Goal: Check status: Check status

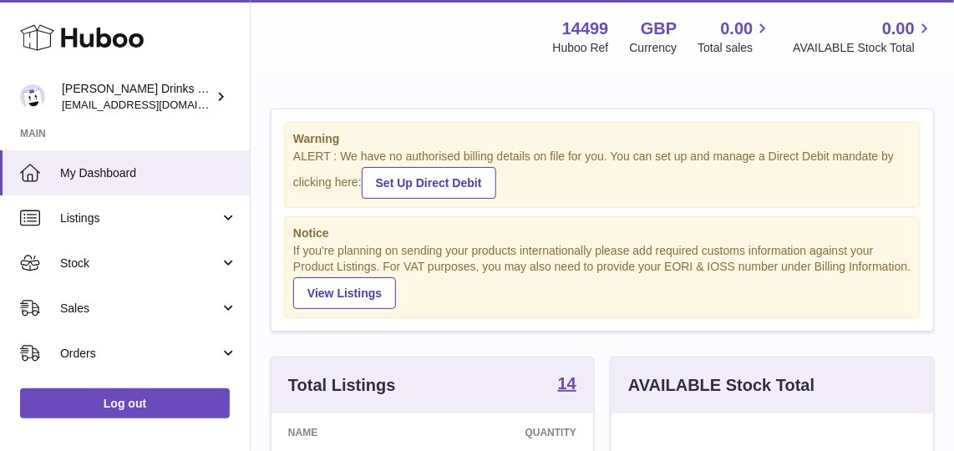
scroll to position [58, 0]
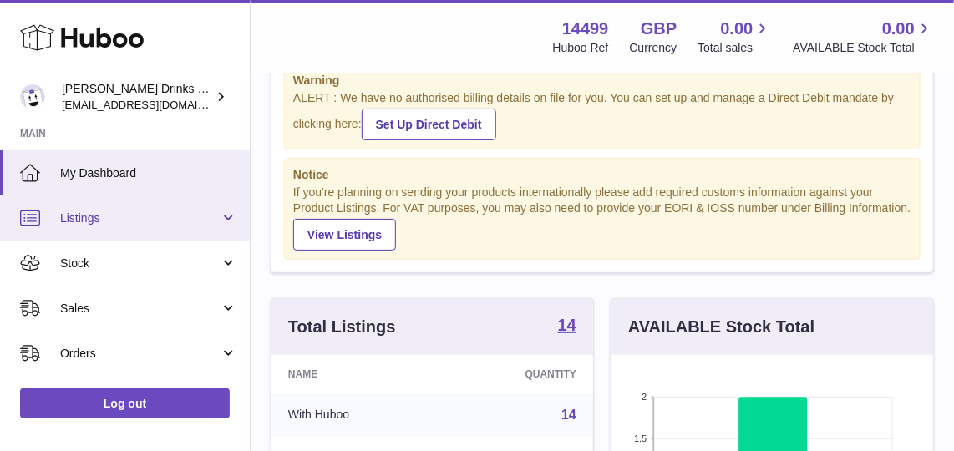
click at [163, 216] on span "Listings" at bounding box center [140, 219] width 160 height 16
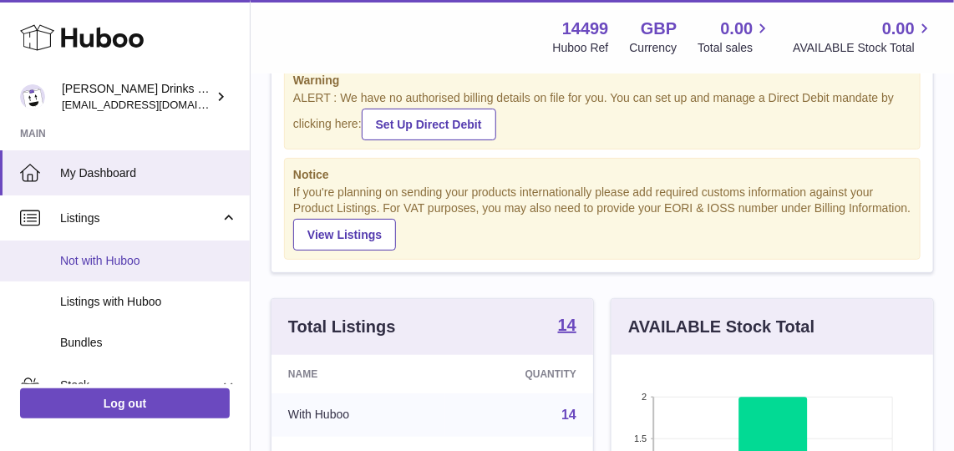
scroll to position [44, 0]
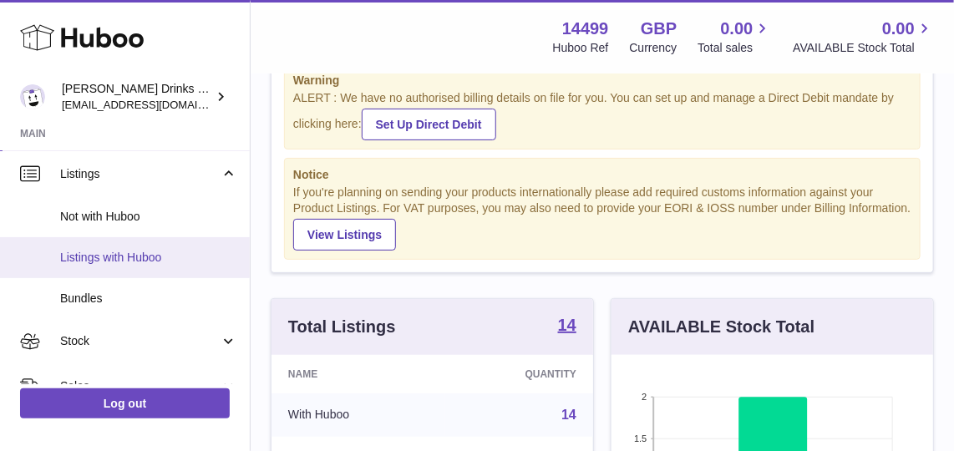
click at [174, 259] on span "Listings with Huboo" at bounding box center [148, 258] width 177 height 16
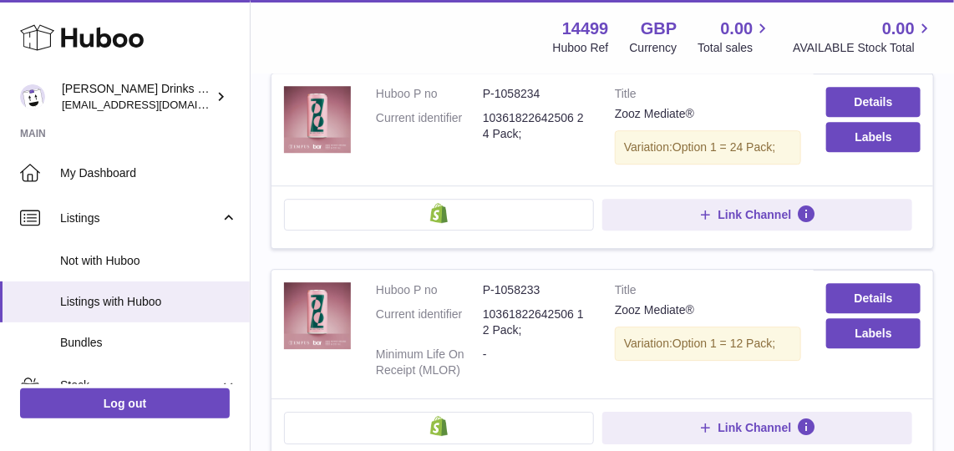
scroll to position [1644, 0]
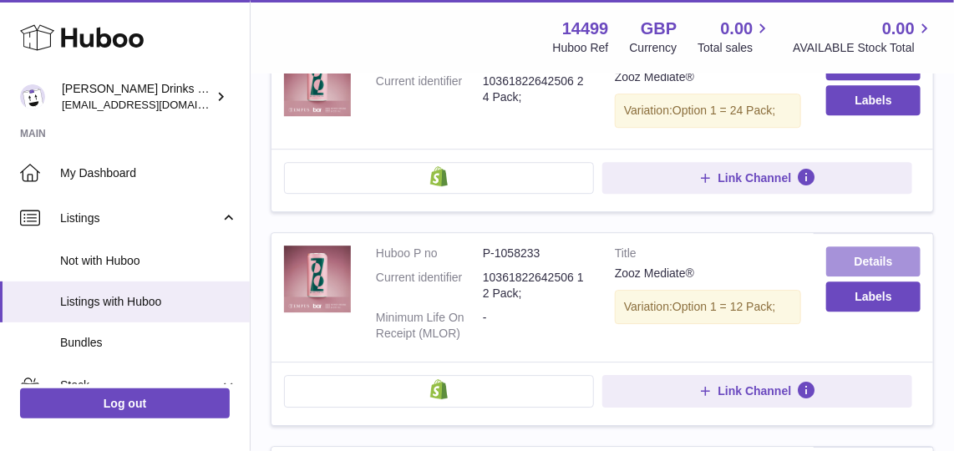
click at [849, 246] on link "Details" at bounding box center [873, 261] width 94 height 30
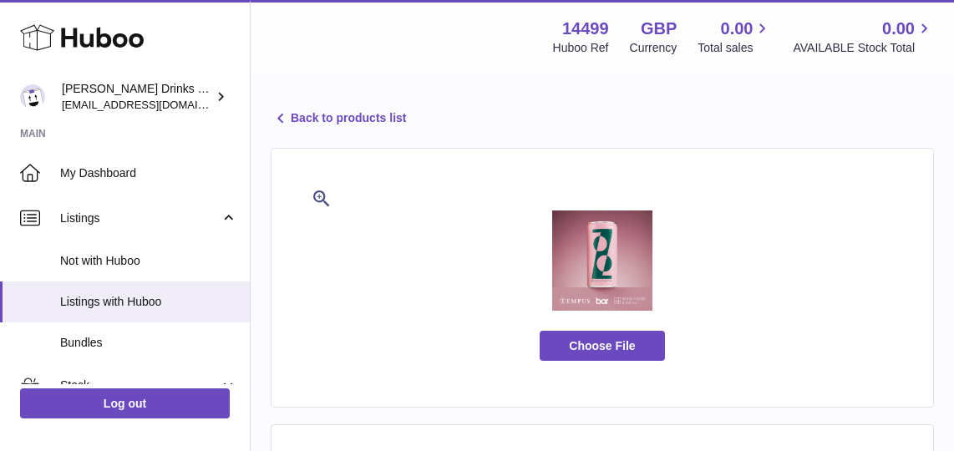
select select
select select "****"
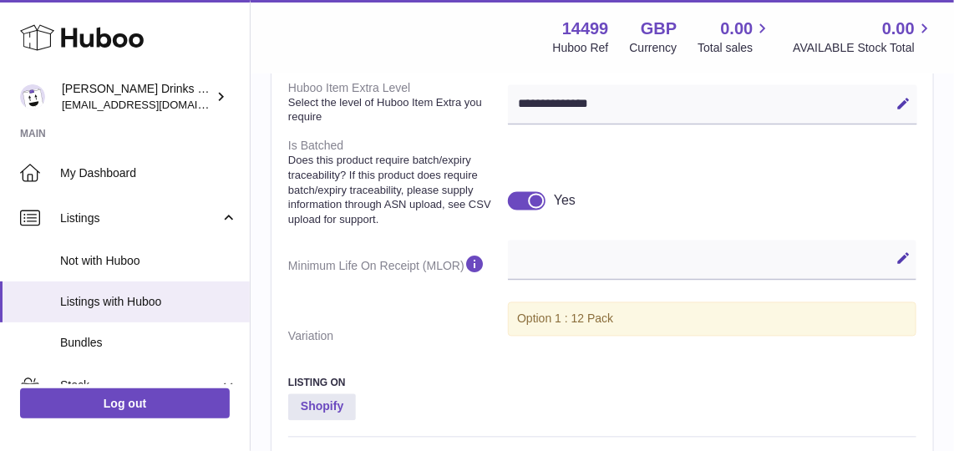
scroll to position [1012, 0]
click at [583, 241] on div "Edit Cancel Save" at bounding box center [712, 261] width 408 height 40
click at [906, 260] on icon at bounding box center [903, 259] width 15 height 15
click at [707, 395] on div "Shopify" at bounding box center [602, 416] width 628 height 43
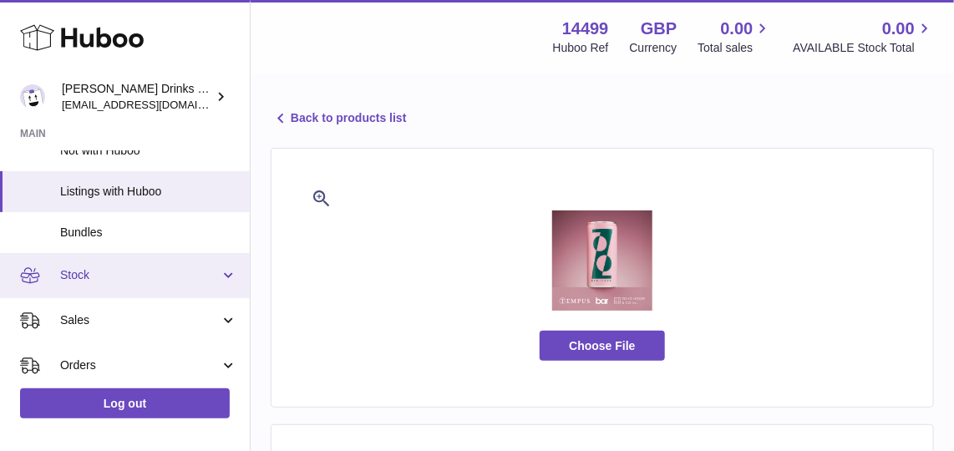
scroll to position [110, 0]
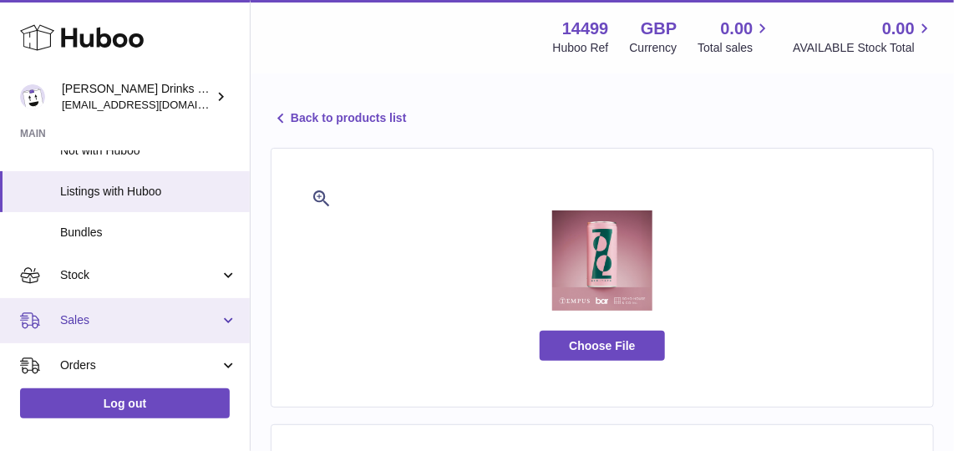
click at [139, 311] on link "Sales" at bounding box center [125, 320] width 250 height 45
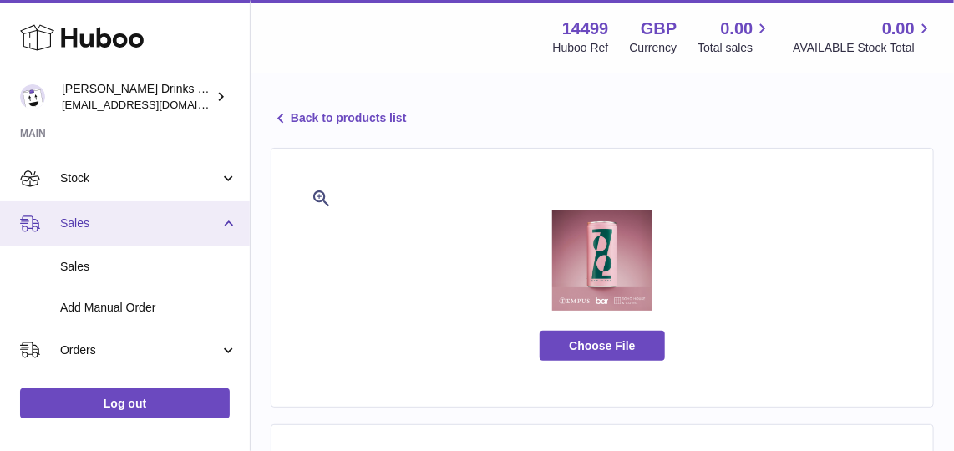
scroll to position [208, 0]
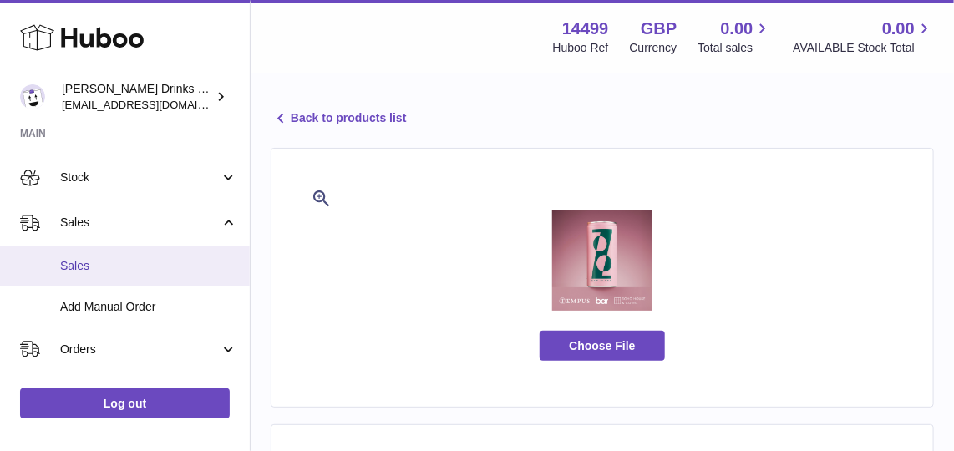
click at [148, 261] on span "Sales" at bounding box center [148, 266] width 177 height 16
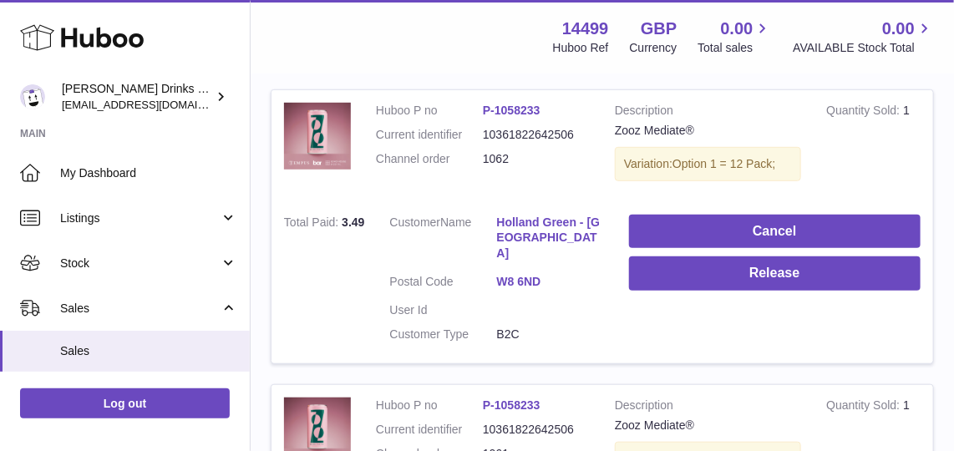
scroll to position [307, 0]
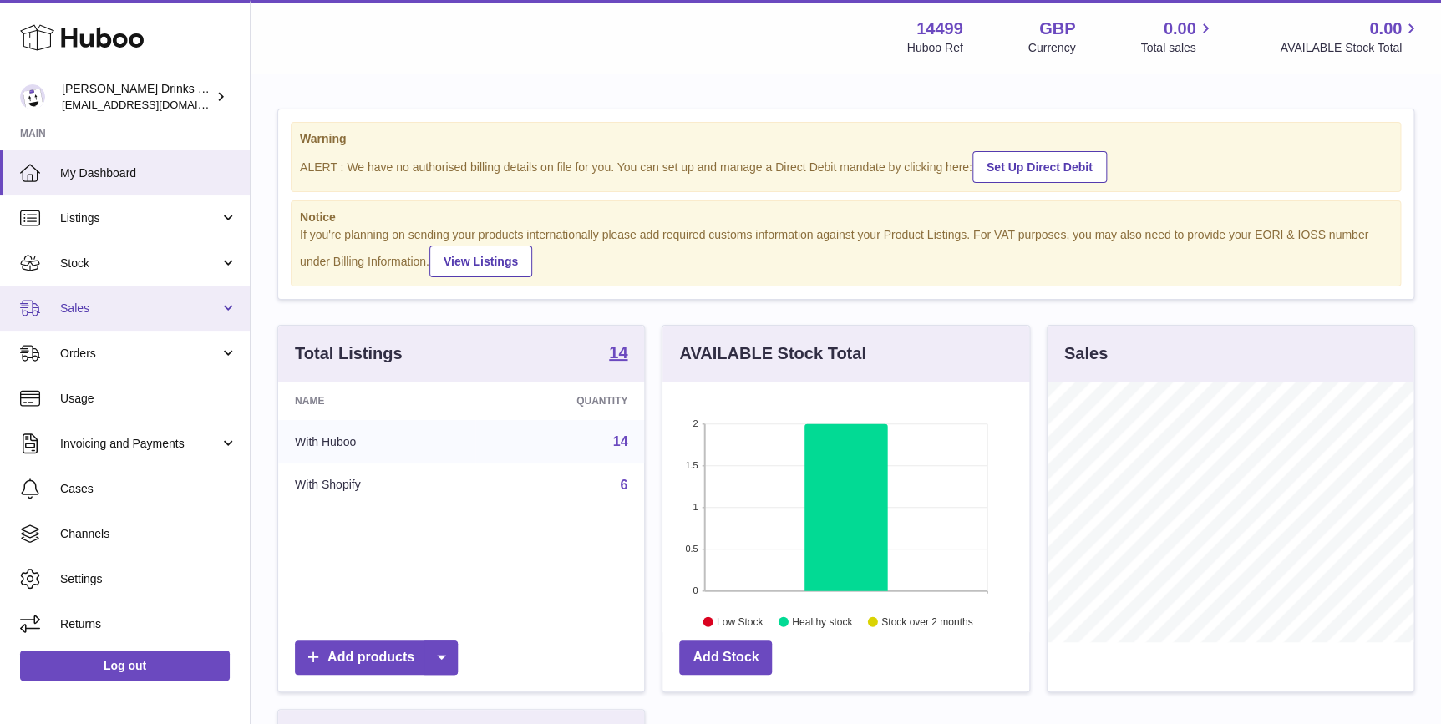
scroll to position [260, 366]
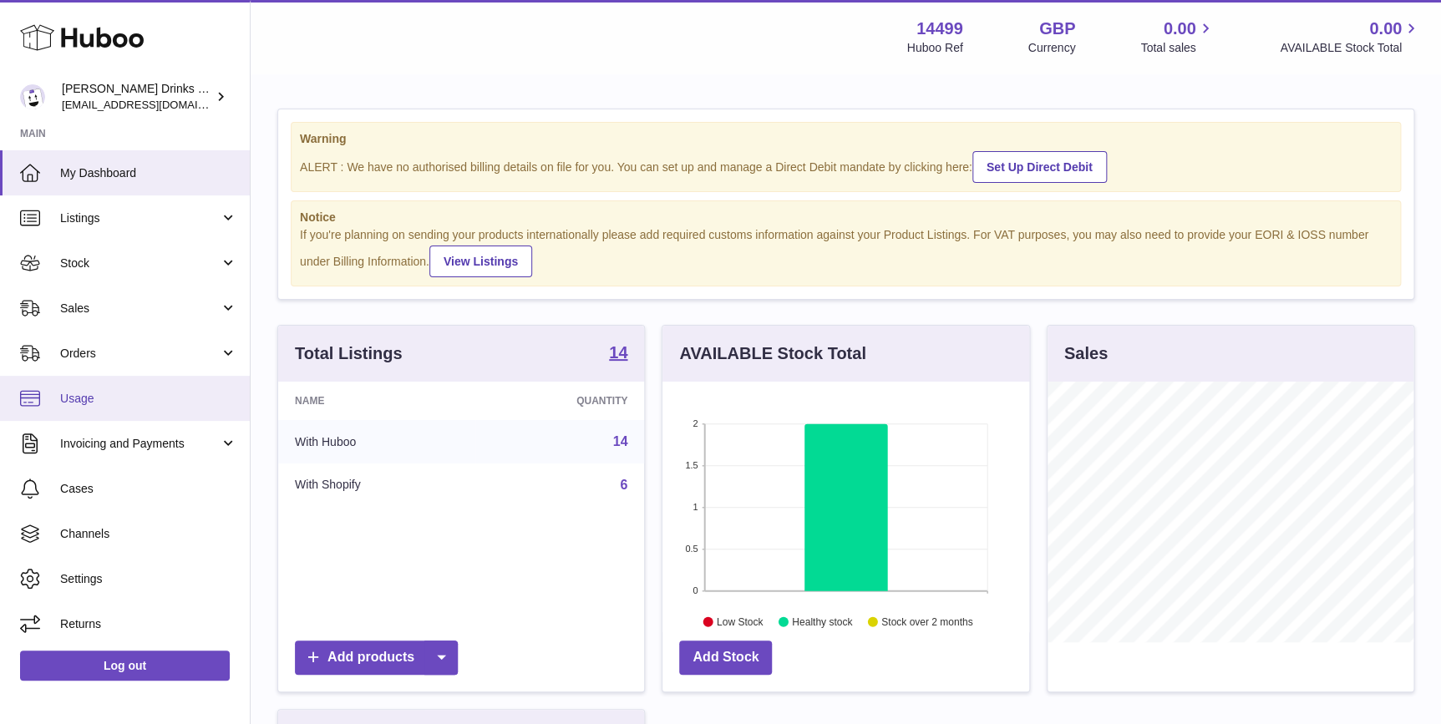
click at [151, 376] on link "Usage" at bounding box center [125, 398] width 250 height 45
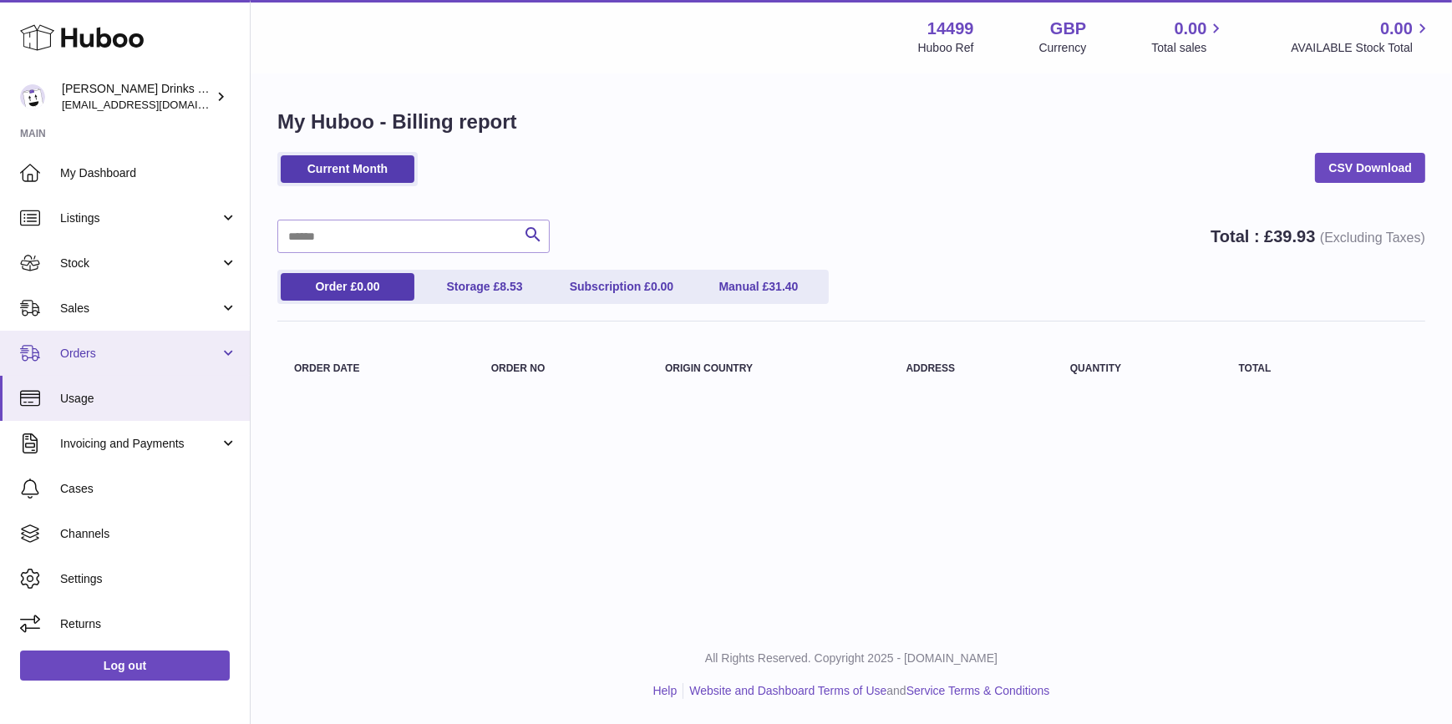
click at [150, 350] on span "Orders" at bounding box center [140, 354] width 160 height 16
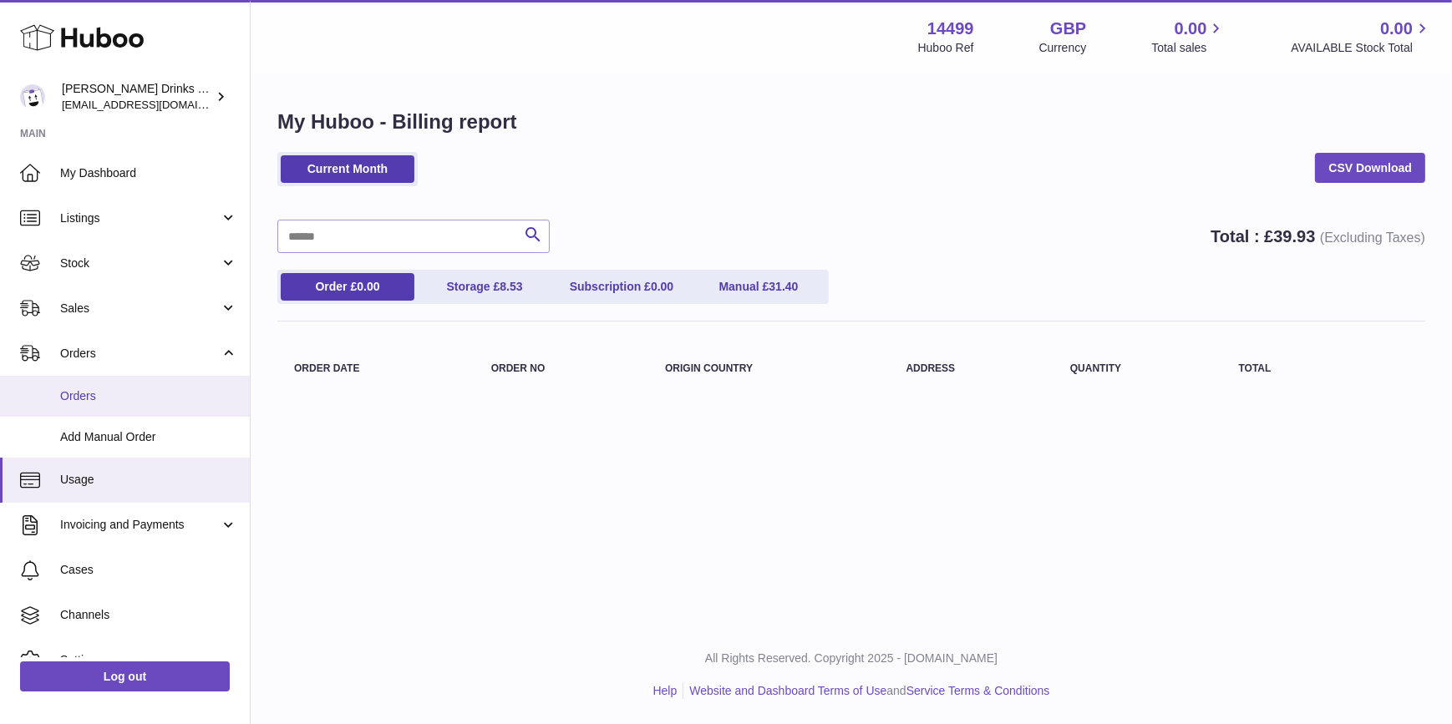
click at [150, 391] on span "Orders" at bounding box center [148, 396] width 177 height 16
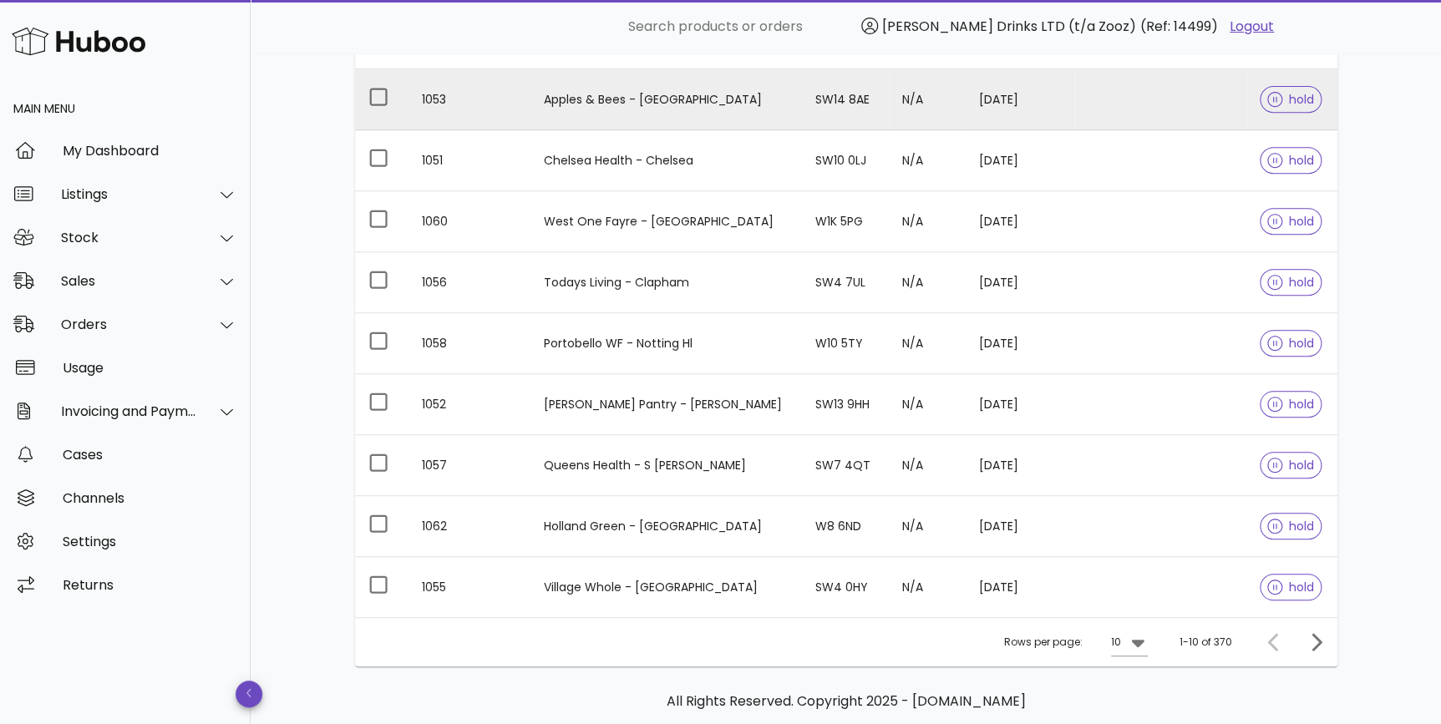
scroll to position [373, 0]
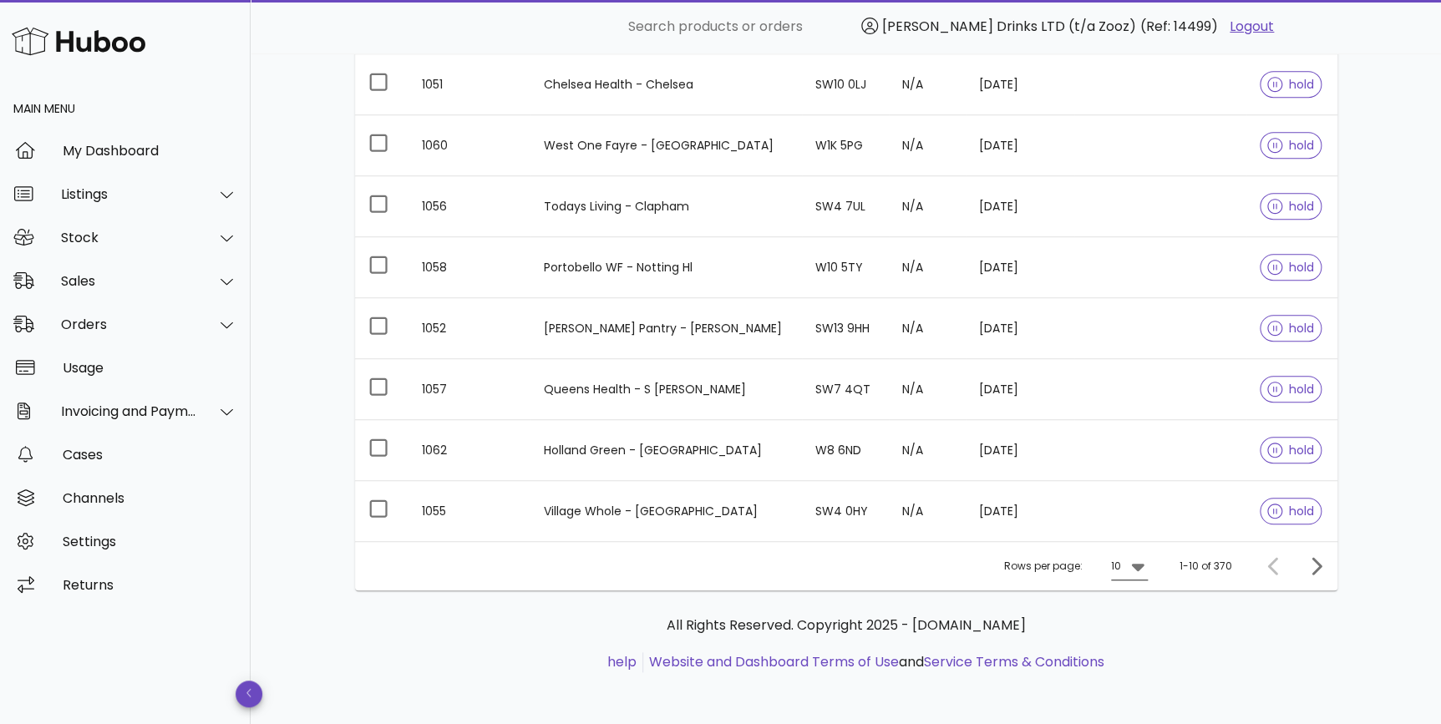
click at [1138, 568] on icon at bounding box center [1137, 568] width 13 height 8
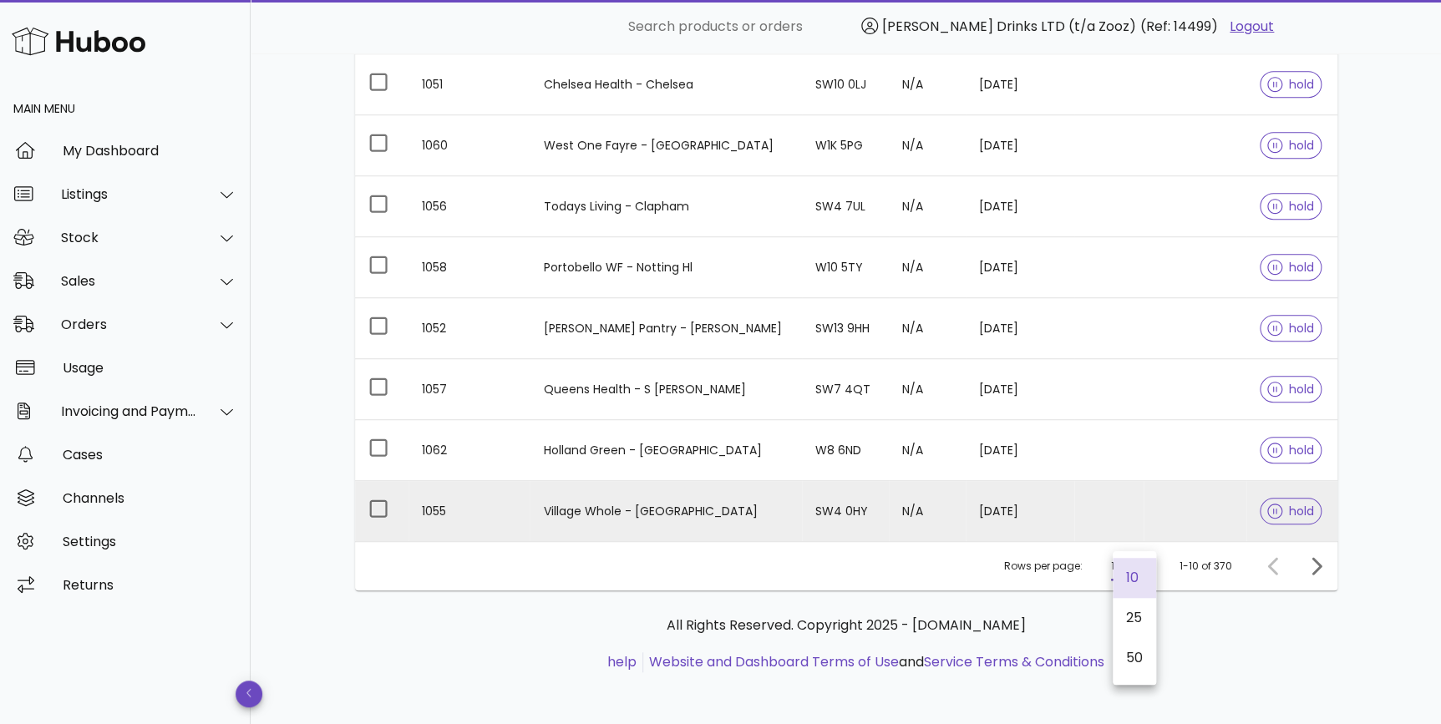
click at [1267, 510] on icon at bounding box center [1274, 511] width 15 height 15
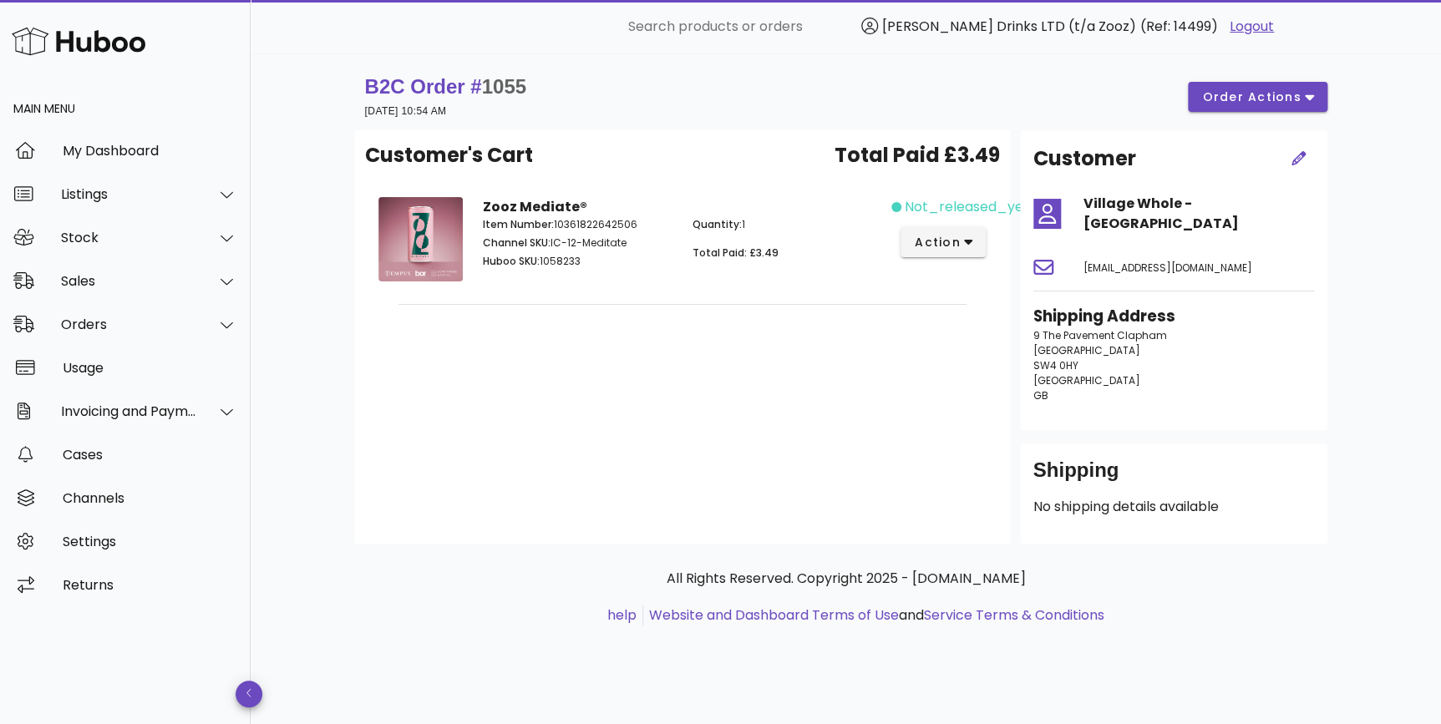
scroll to position [373, 0]
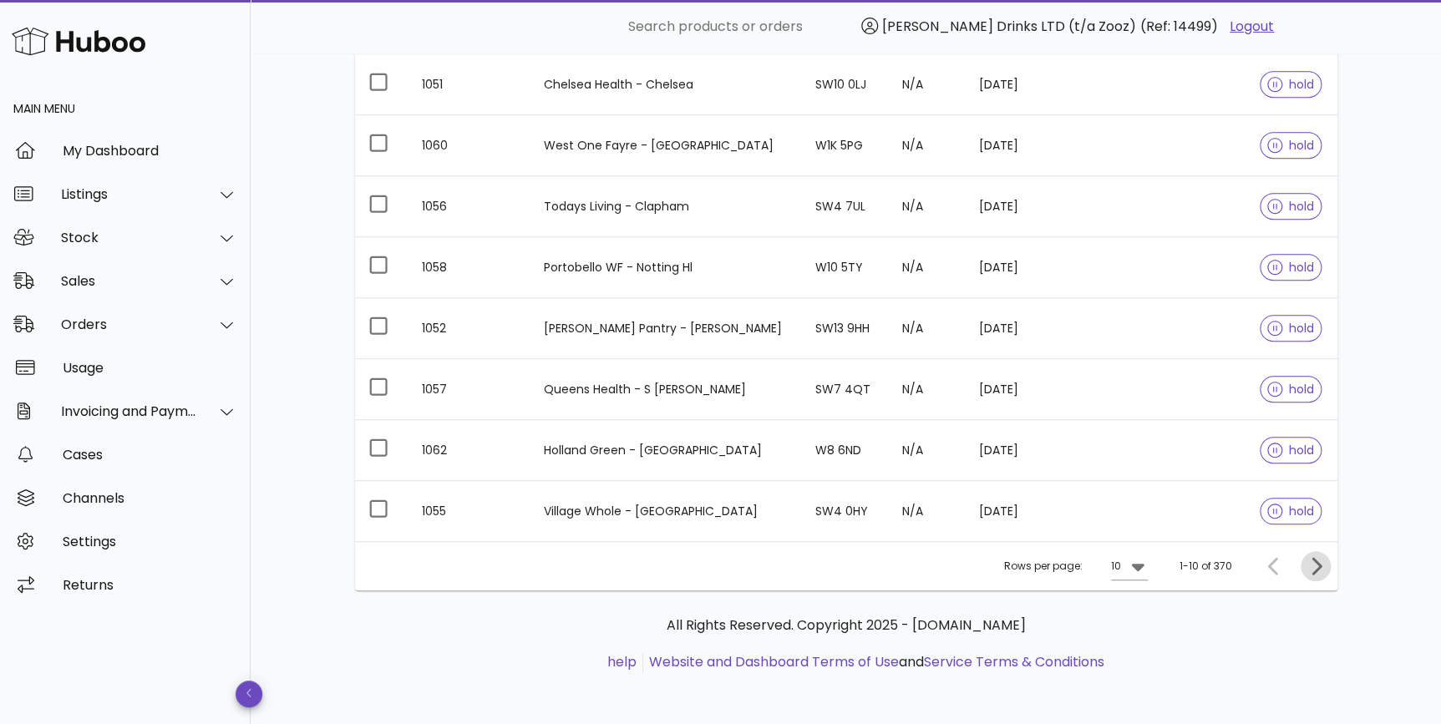
click at [1318, 559] on icon "Next page" at bounding box center [1316, 566] width 20 height 20
click at [1307, 566] on icon "Next page" at bounding box center [1316, 566] width 20 height 20
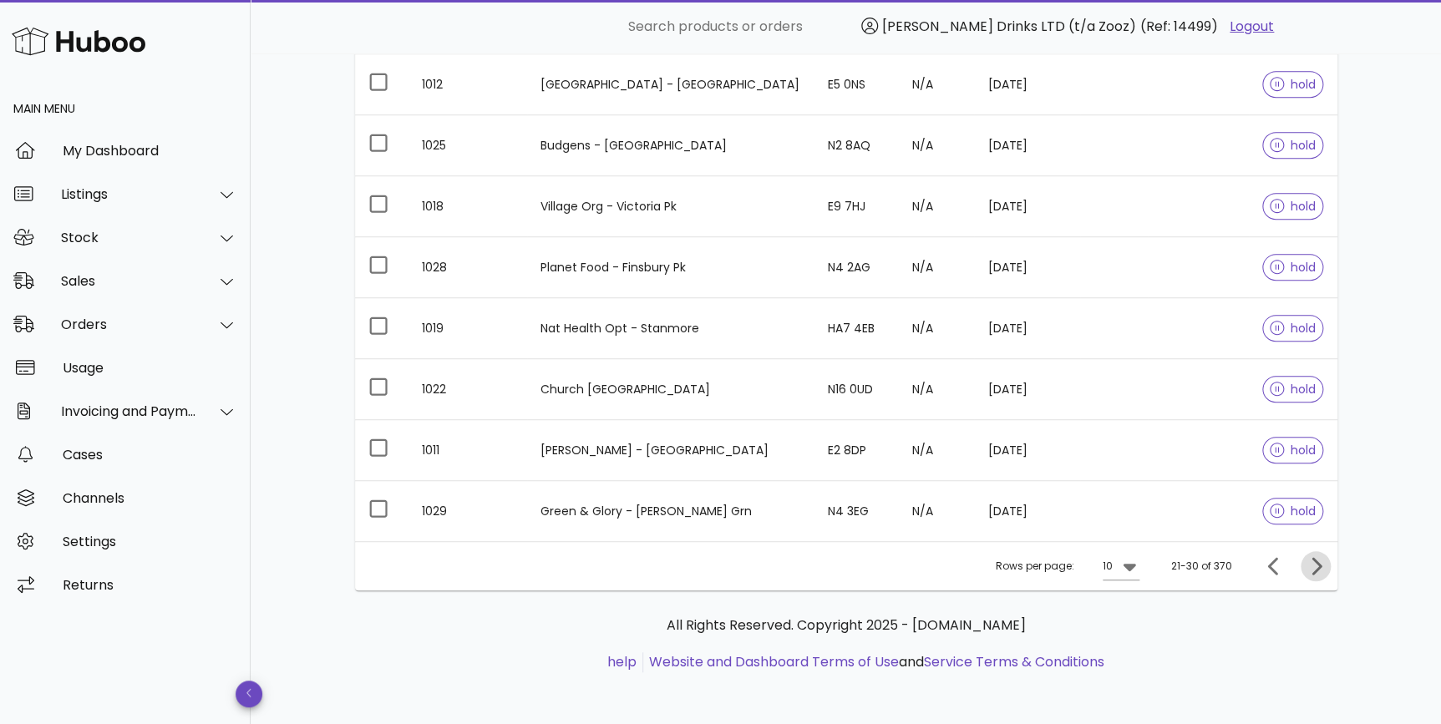
click at [1307, 566] on icon "Next page" at bounding box center [1316, 566] width 20 height 20
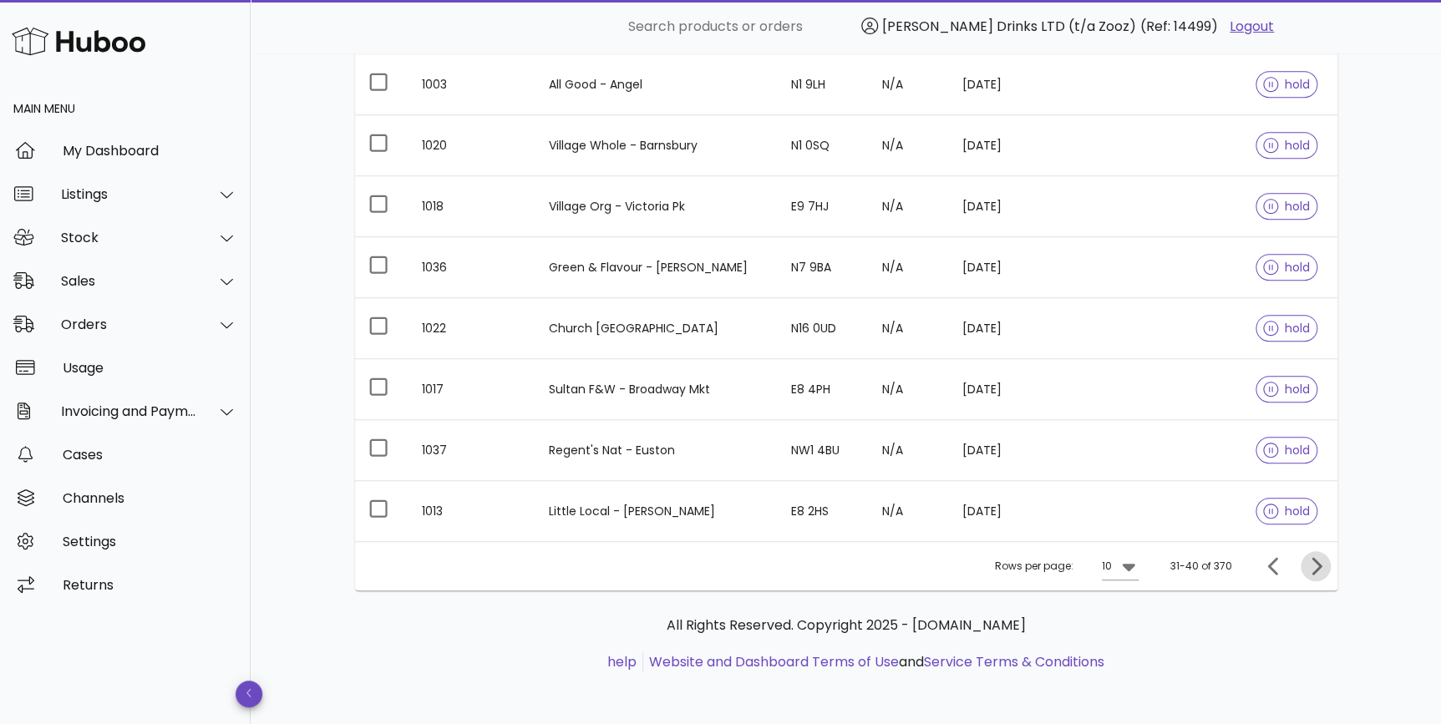
click at [1307, 566] on icon "Next page" at bounding box center [1316, 566] width 20 height 20
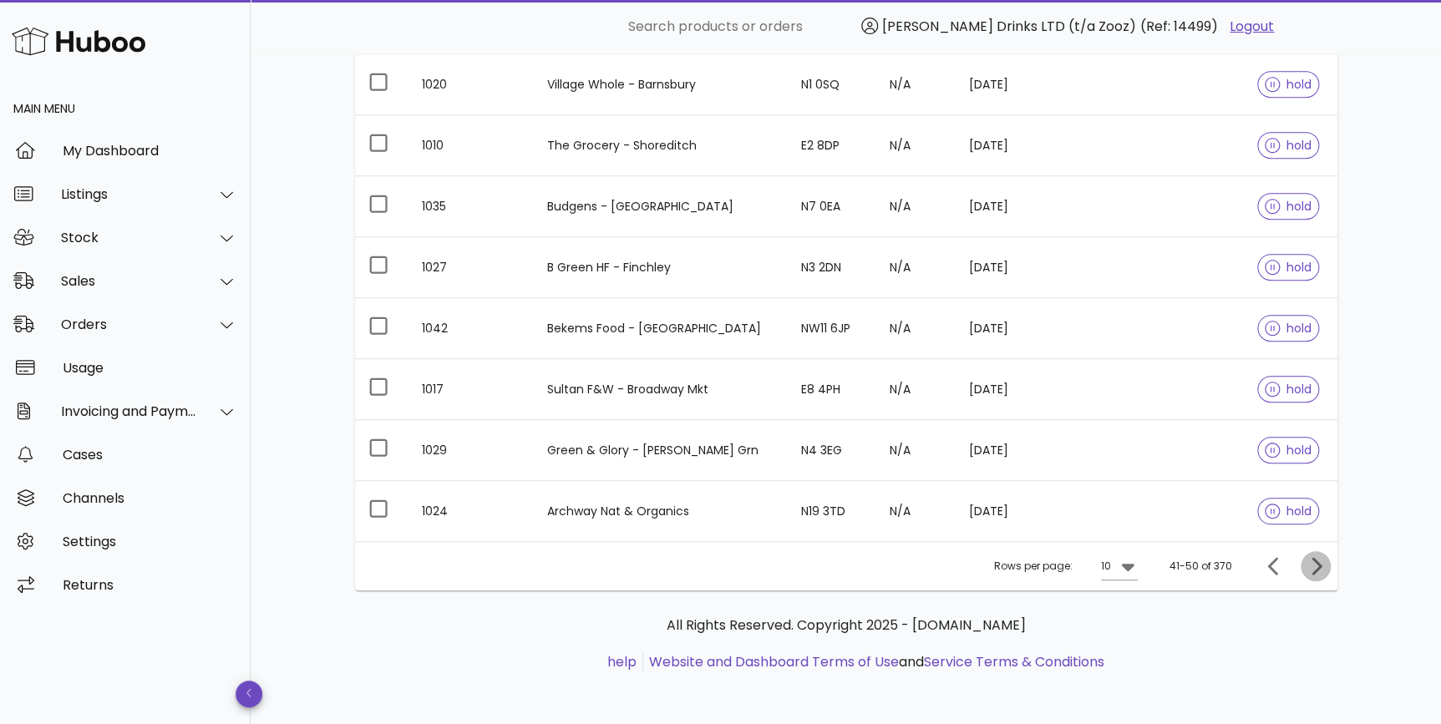
click at [1307, 566] on icon "Next page" at bounding box center [1316, 566] width 20 height 20
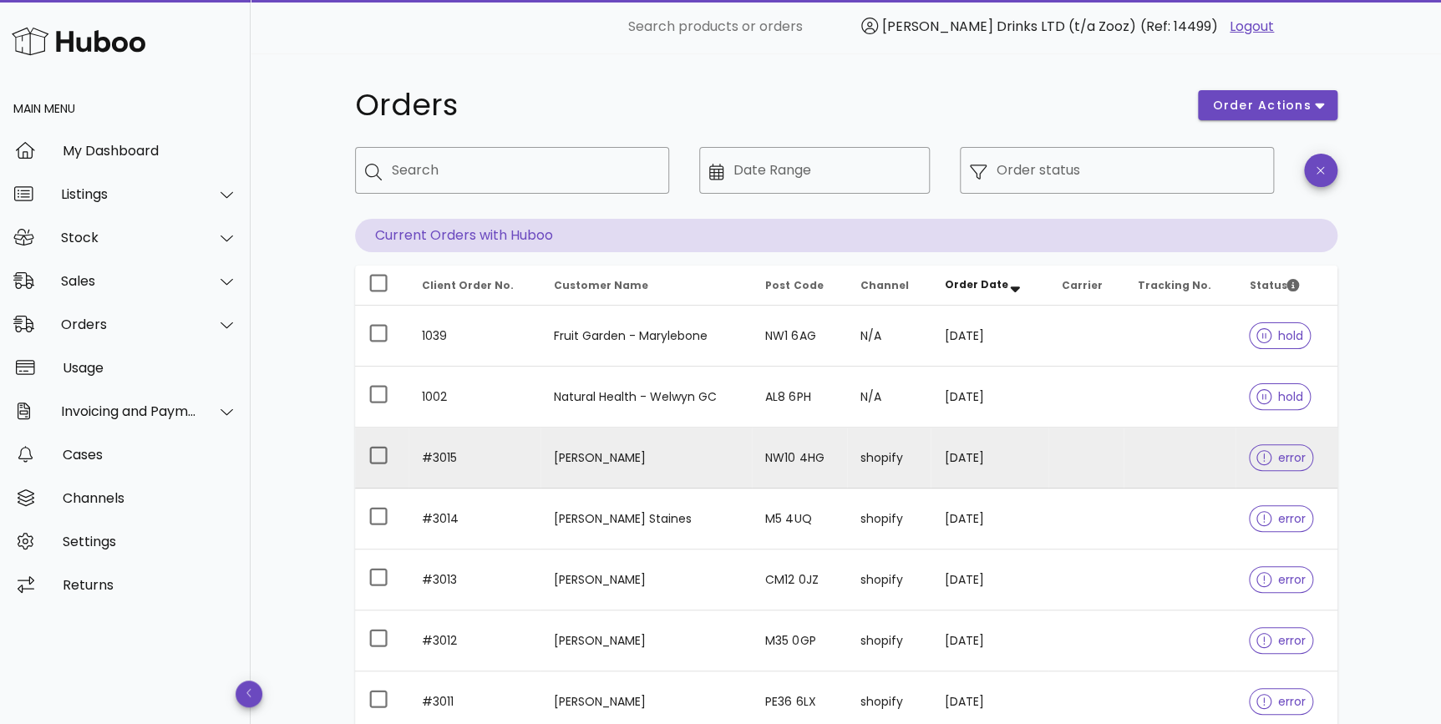
click at [1143, 455] on td at bounding box center [1180, 458] width 112 height 61
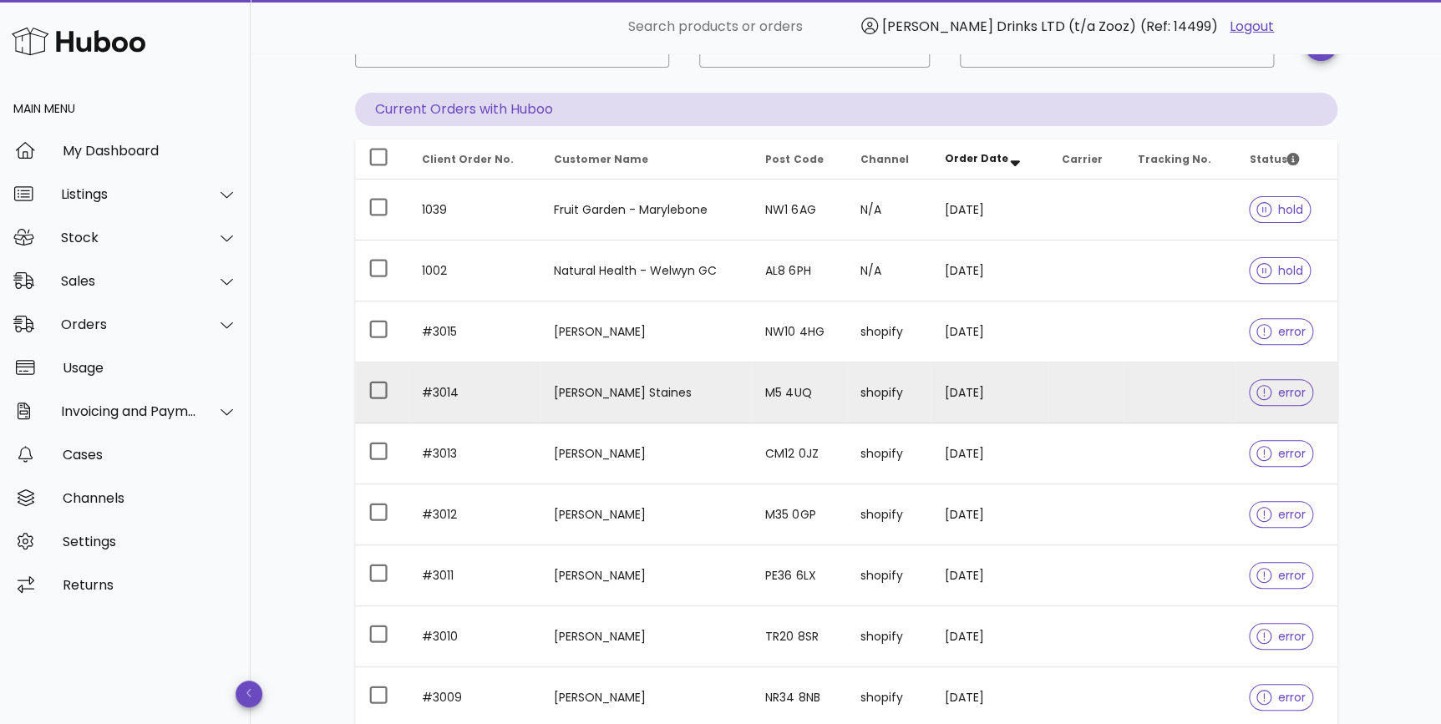
scroll to position [373, 0]
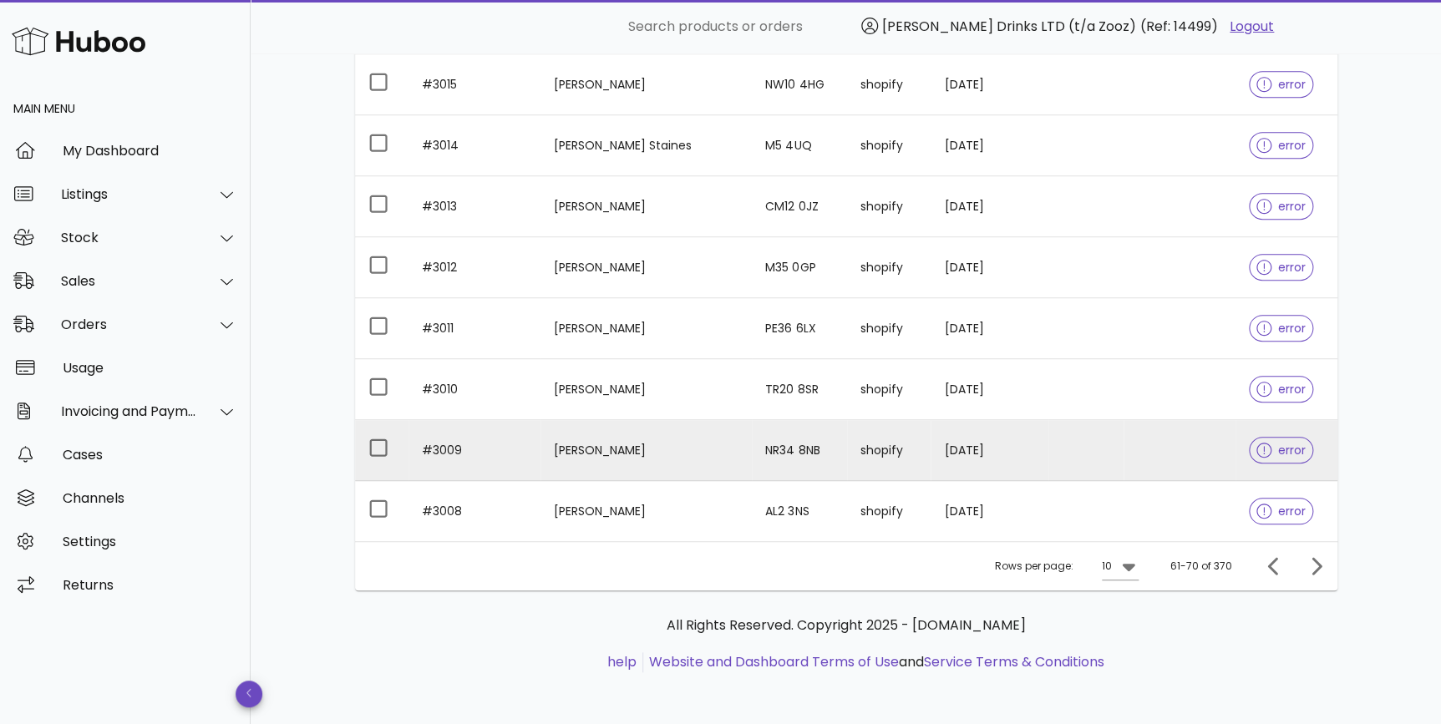
click at [1228, 449] on td at bounding box center [1180, 450] width 112 height 61
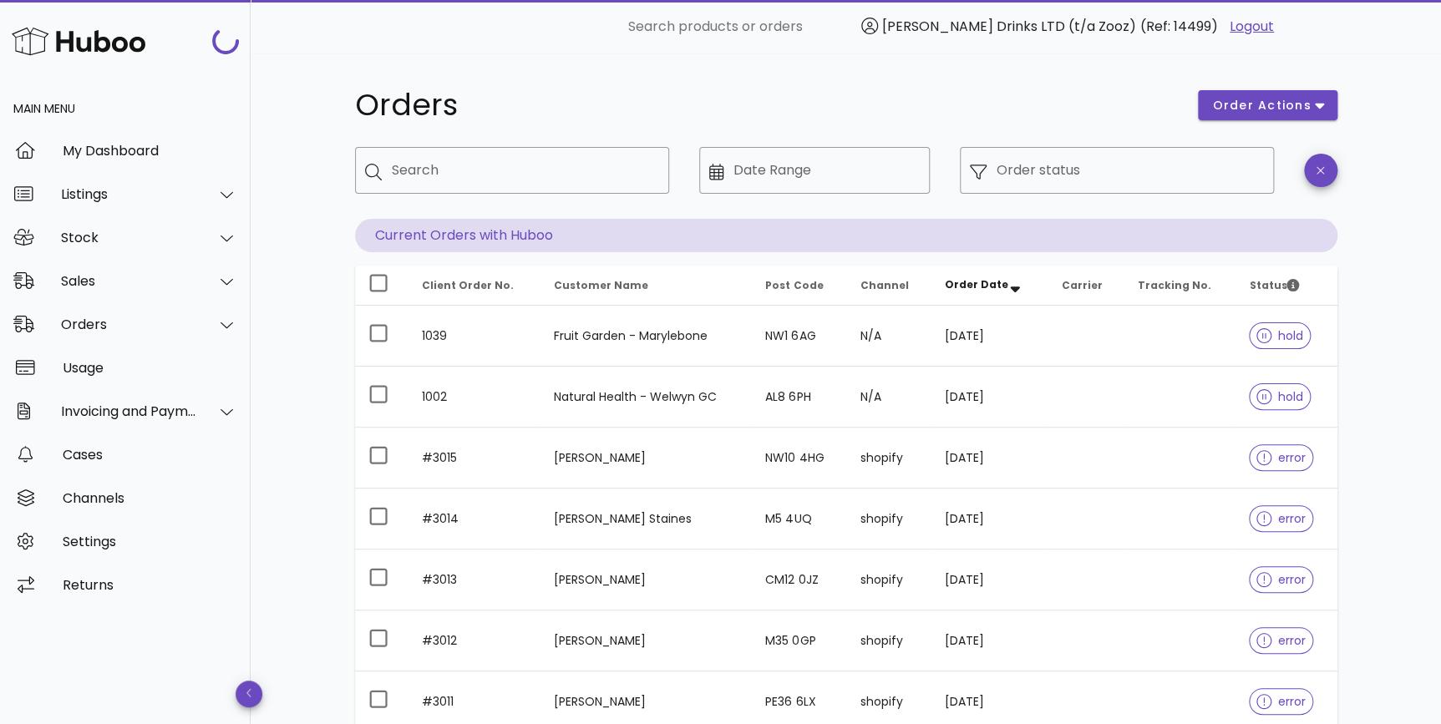
scroll to position [373, 0]
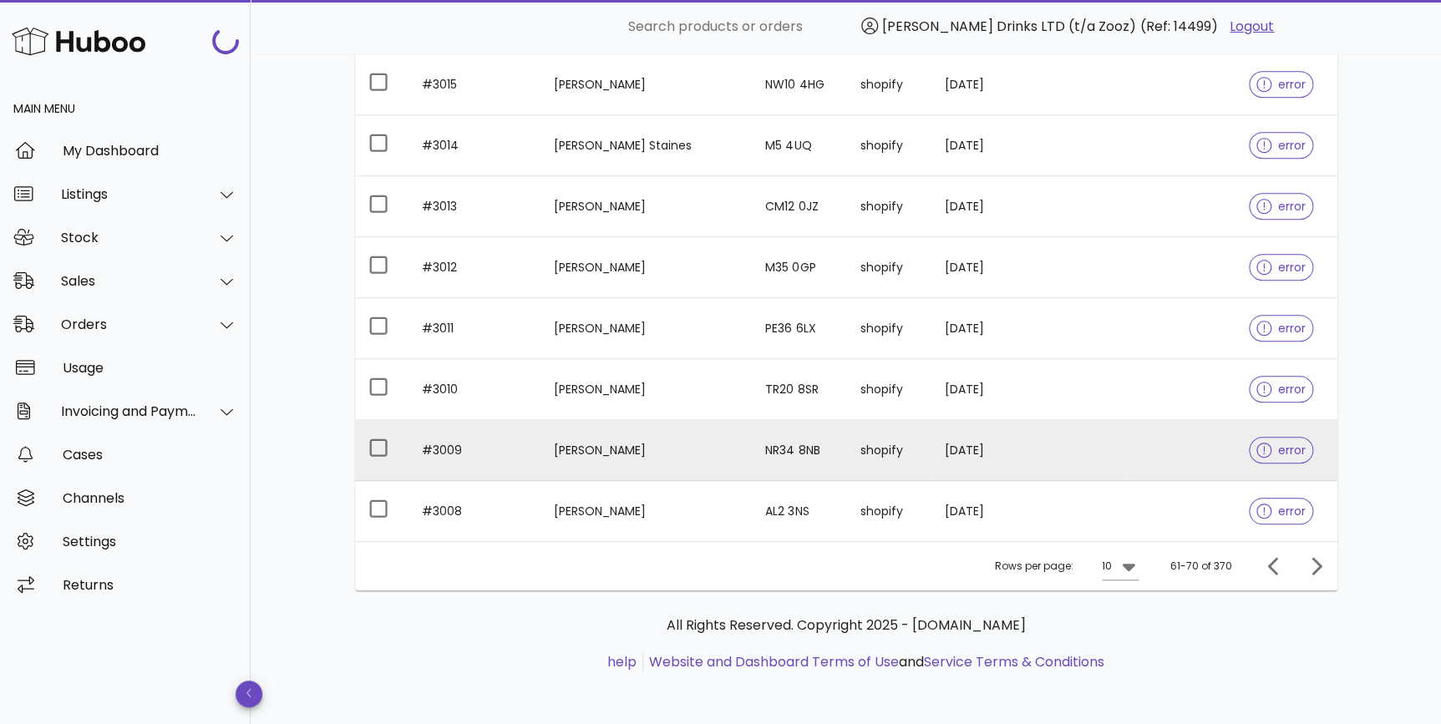
click at [1263, 444] on icon at bounding box center [1263, 450] width 15 height 15
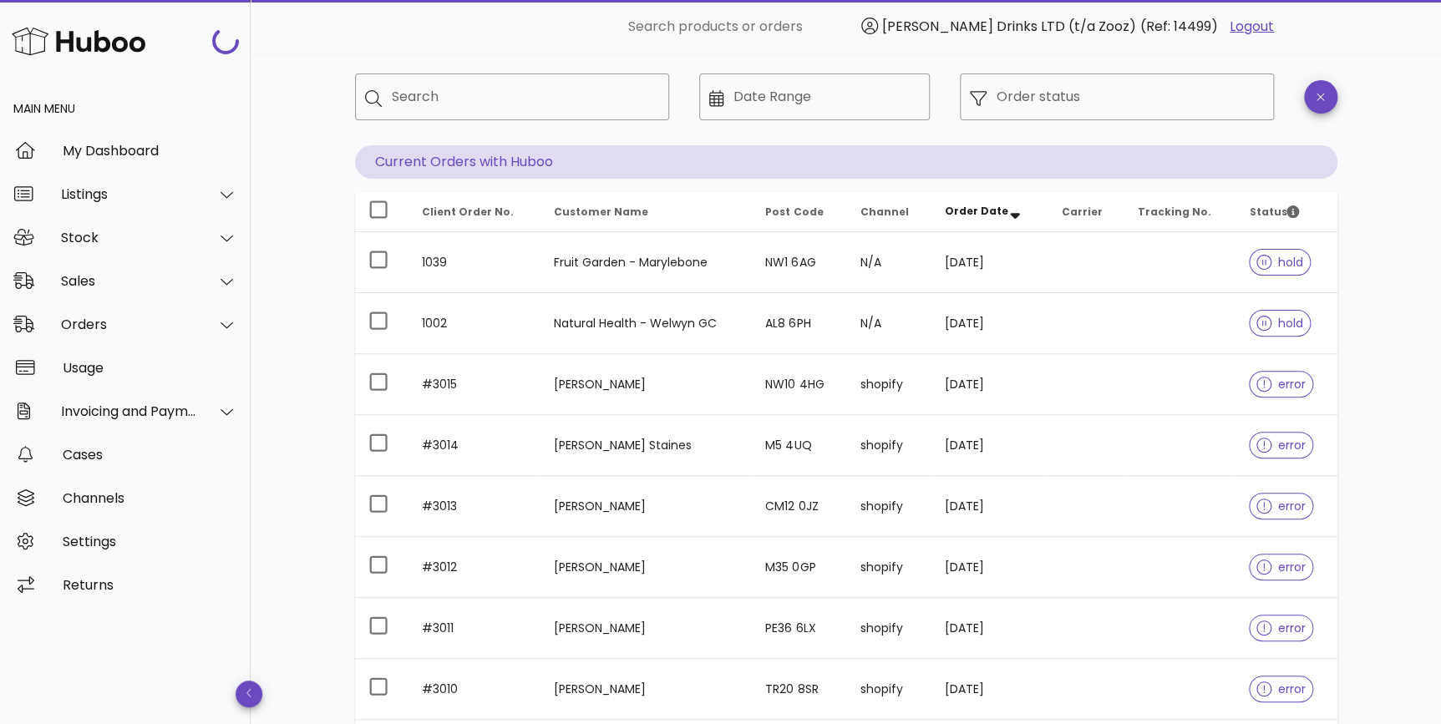
scroll to position [373, 0]
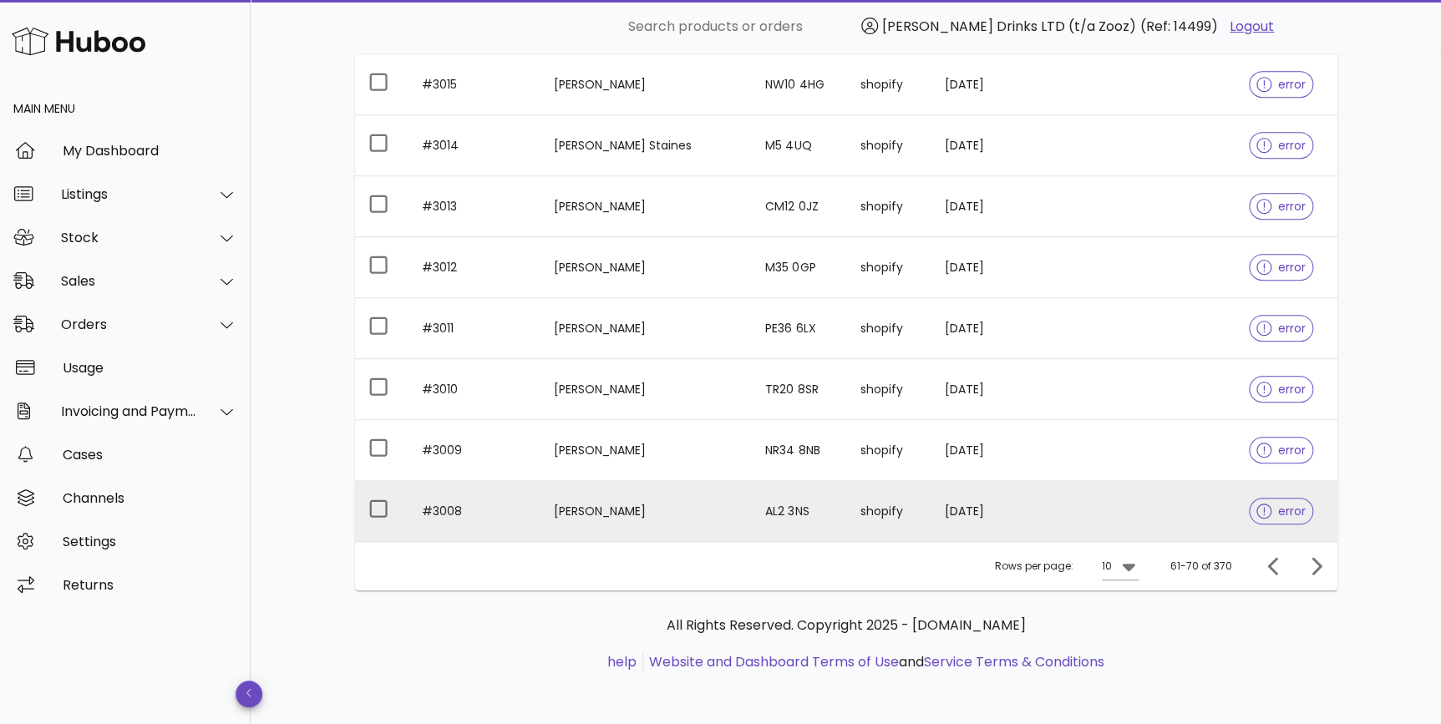
click at [1256, 515] on icon at bounding box center [1263, 511] width 15 height 15
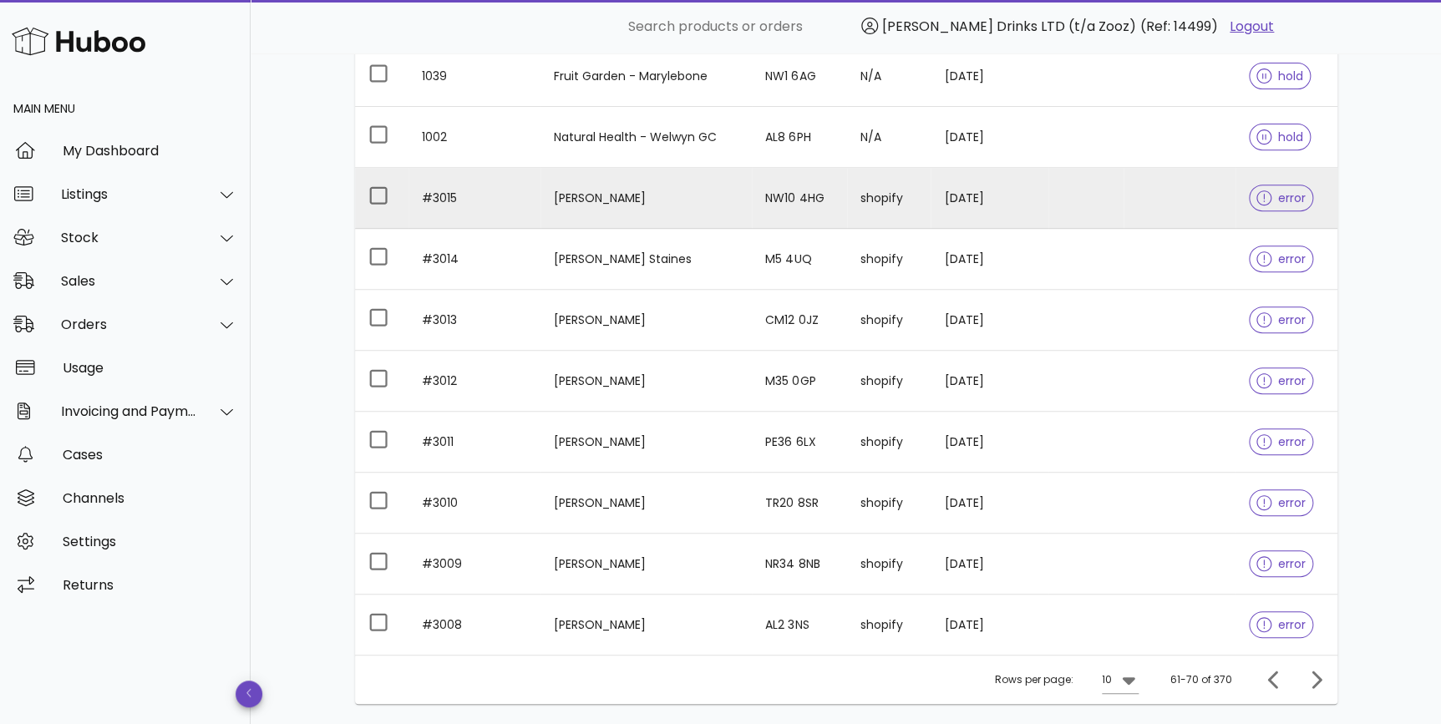
scroll to position [120, 0]
